Goal: Task Accomplishment & Management: Manage account settings

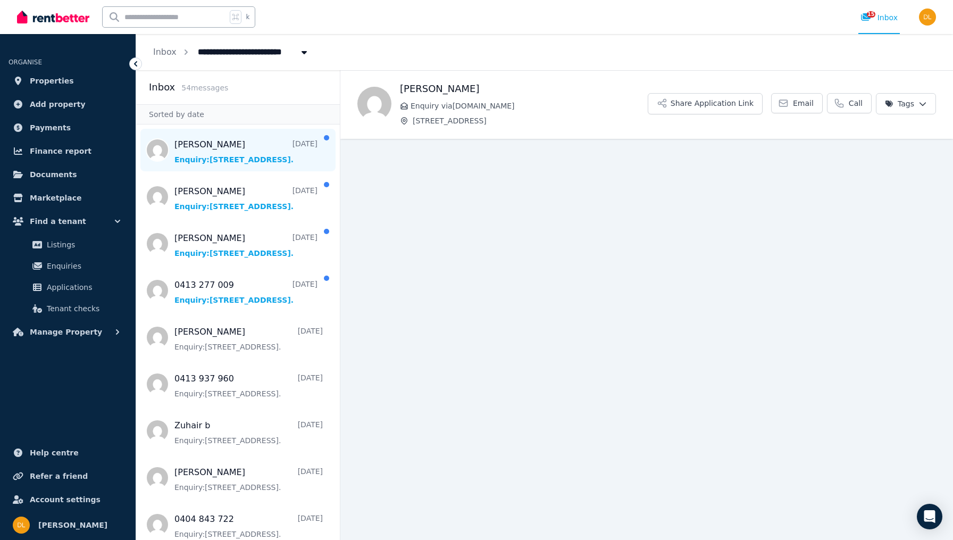
click at [222, 156] on span "Message list" at bounding box center [238, 150] width 204 height 43
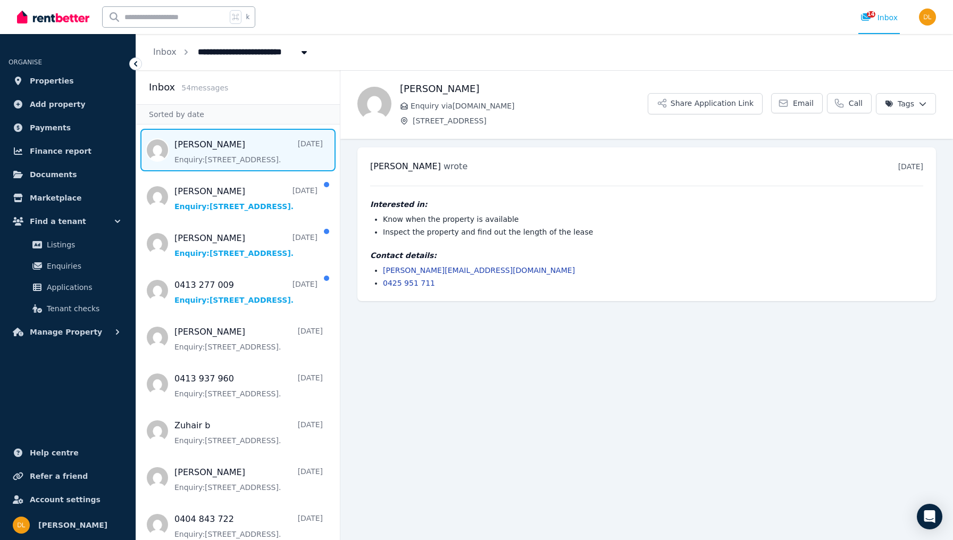
click at [436, 273] on link "[PERSON_NAME][EMAIL_ADDRESS][DOMAIN_NAME]" at bounding box center [479, 270] width 192 height 9
click at [247, 198] on span "Message list" at bounding box center [238, 196] width 204 height 43
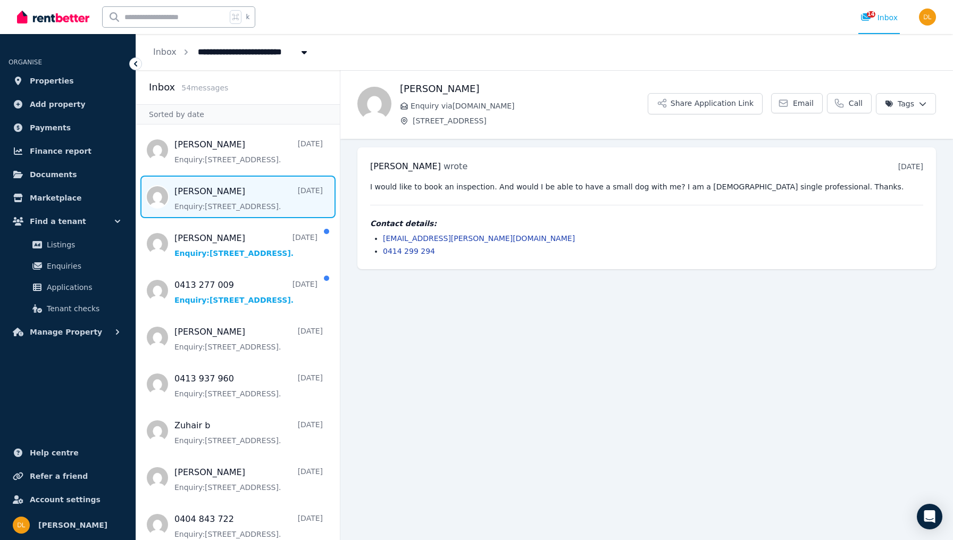
click at [426, 239] on link "[EMAIL_ADDRESS][PERSON_NAME][DOMAIN_NAME]" at bounding box center [479, 238] width 192 height 9
click at [253, 264] on span "Message list" at bounding box center [238, 243] width 204 height 43
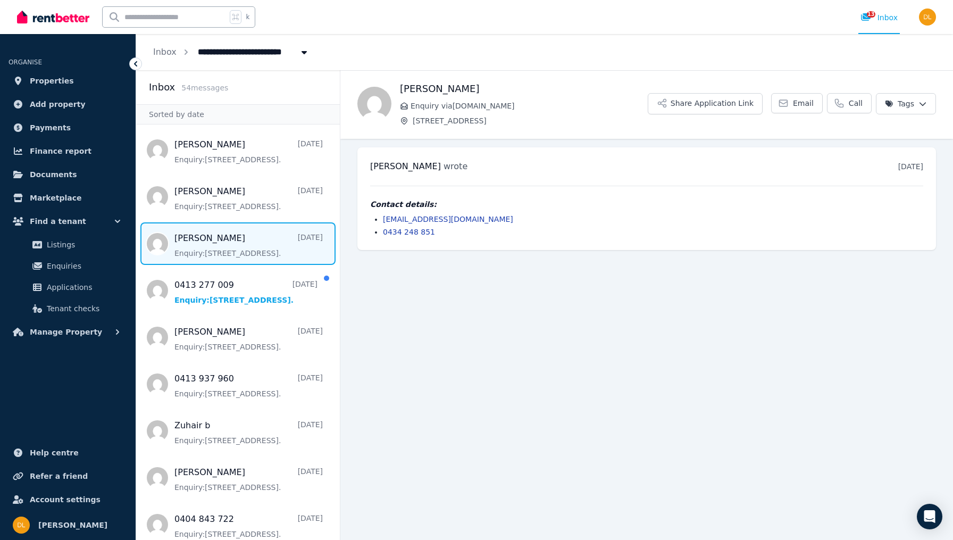
click at [434, 221] on link "[EMAIL_ADDRESS][DOMAIN_NAME]" at bounding box center [448, 219] width 130 height 9
click at [61, 335] on span "Manage Property" at bounding box center [66, 331] width 72 height 13
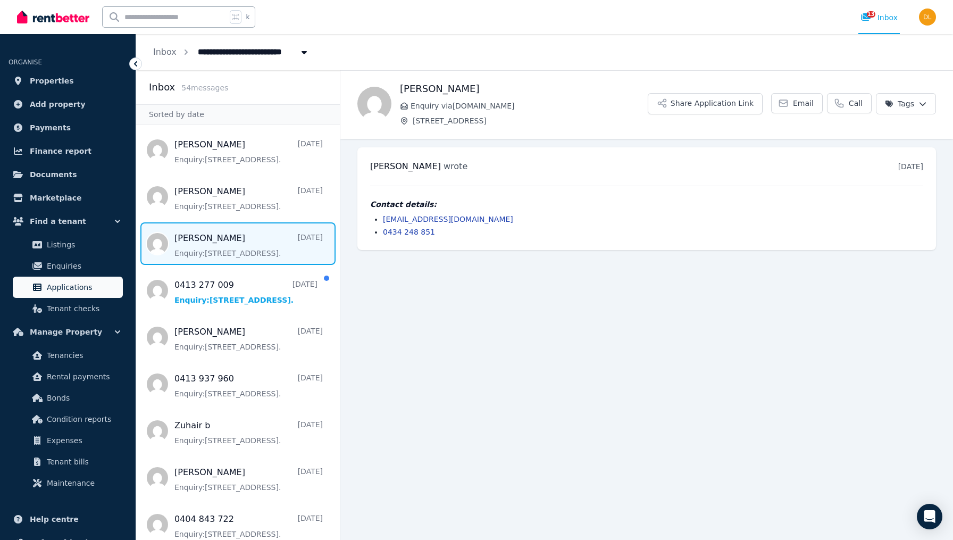
click at [69, 281] on span "Applications" at bounding box center [83, 287] width 72 height 13
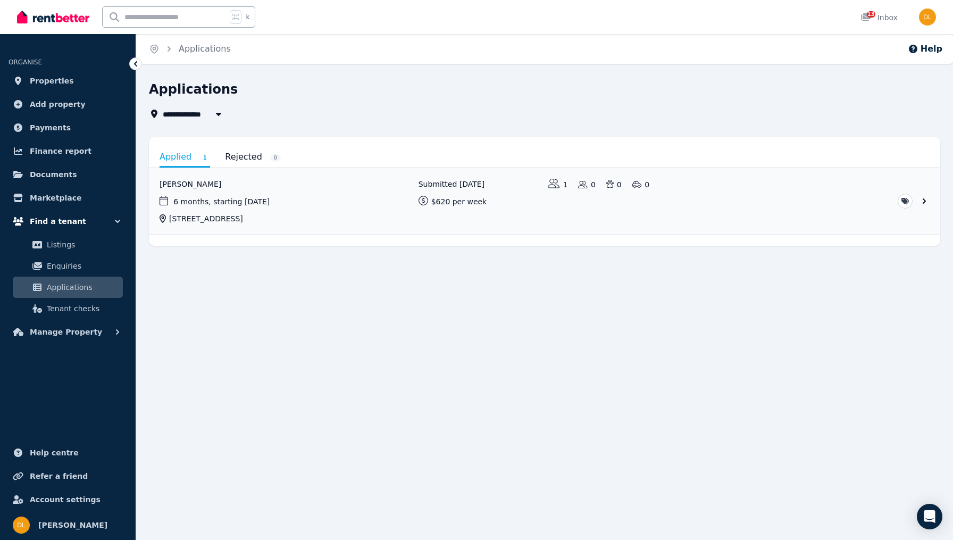
click at [118, 218] on icon "button" at bounding box center [117, 221] width 11 height 11
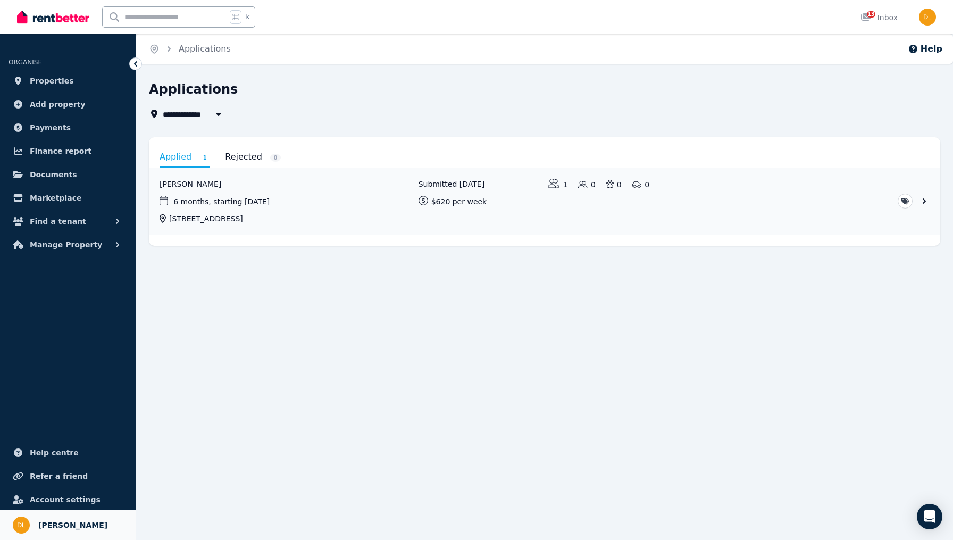
click at [70, 517] on link "Your profile [PERSON_NAME]" at bounding box center [68, 525] width 136 height 30
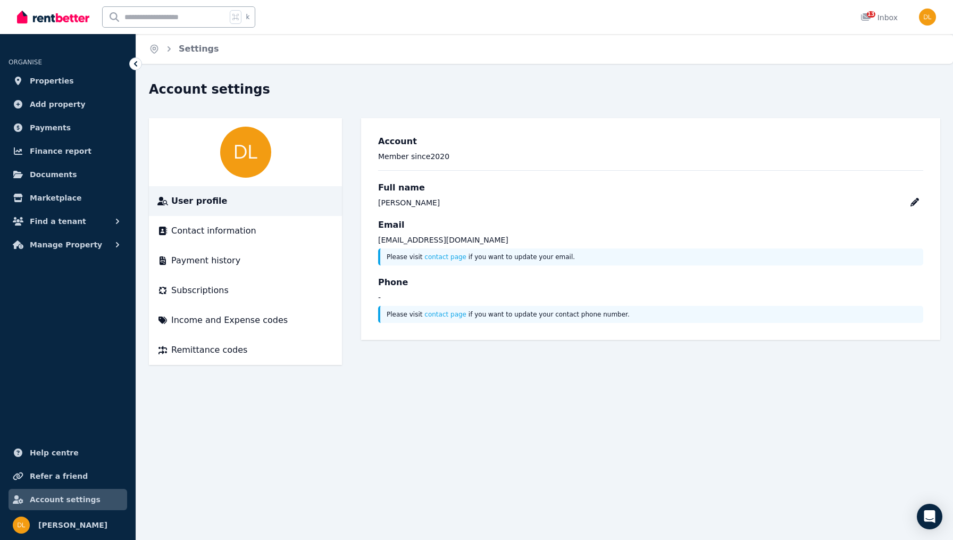
click at [66, 497] on span "Account settings" at bounding box center [65, 499] width 71 height 13
click at [76, 223] on span "Find a tenant" at bounding box center [58, 221] width 56 height 13
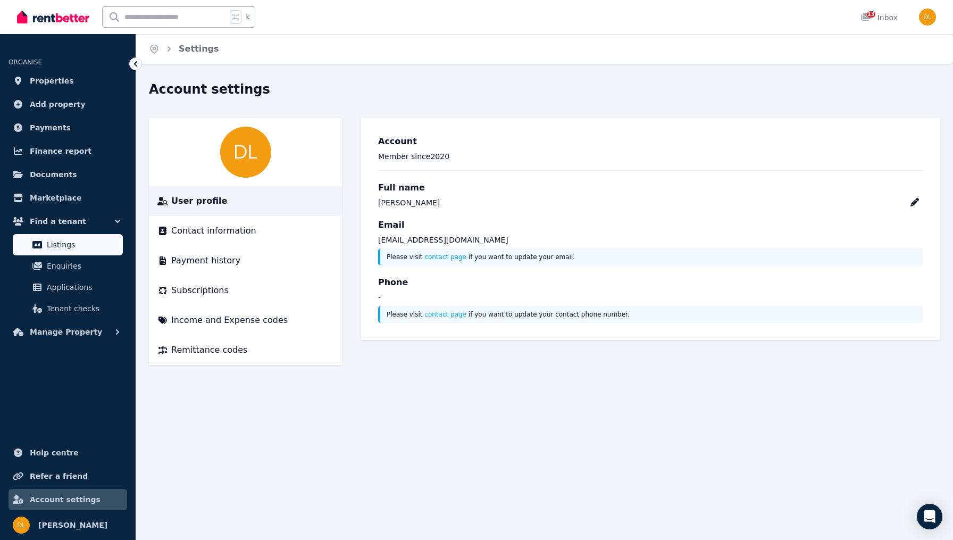
click at [68, 246] on span "Listings" at bounding box center [83, 244] width 72 height 13
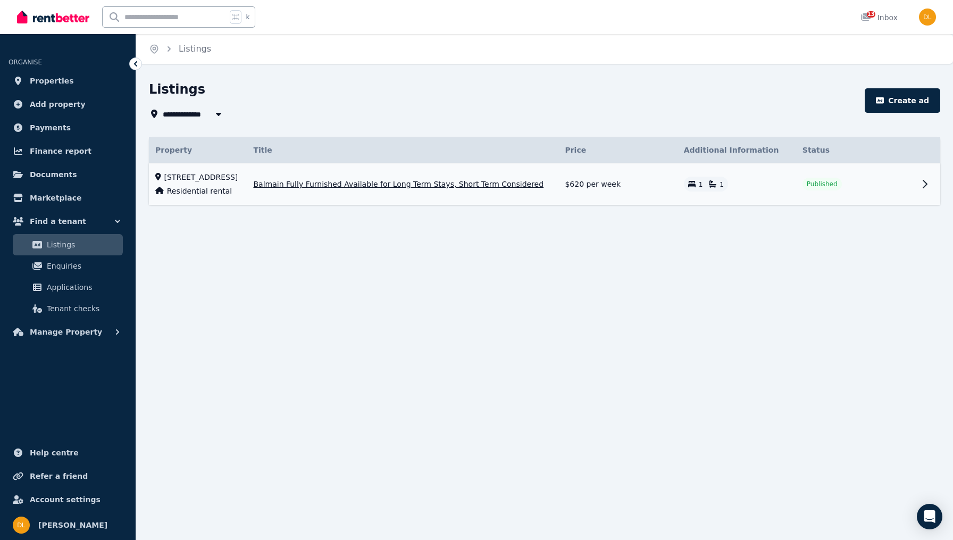
click at [927, 189] on icon at bounding box center [924, 184] width 13 height 13
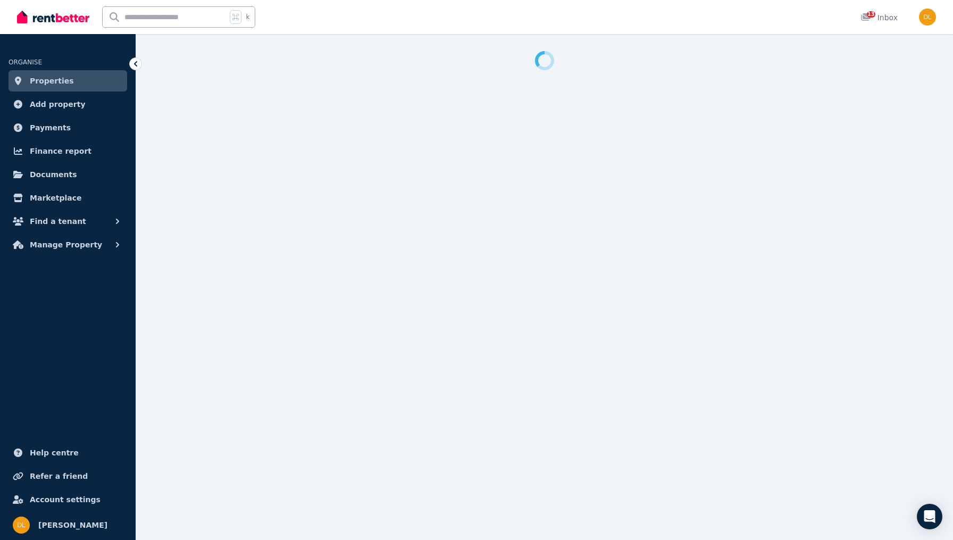
select select "**********"
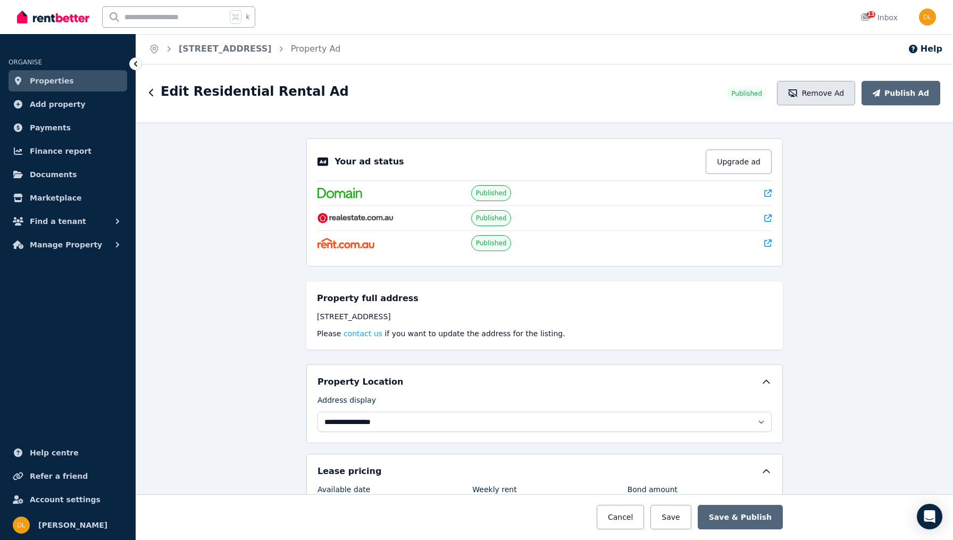
click at [835, 98] on button "Remove Ad" at bounding box center [816, 93] width 78 height 24
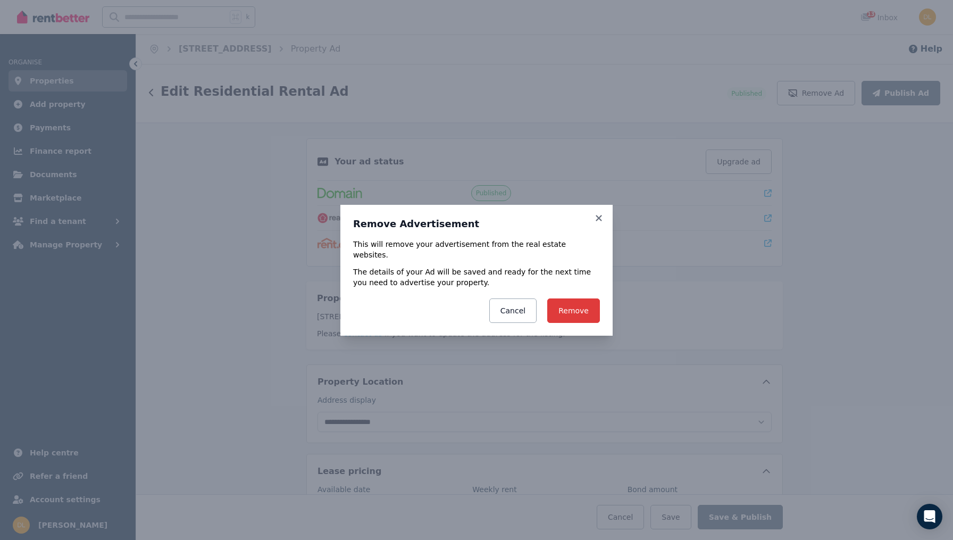
click at [566, 300] on button "Remove" at bounding box center [573, 310] width 53 height 24
